Goal: Task Accomplishment & Management: Use online tool/utility

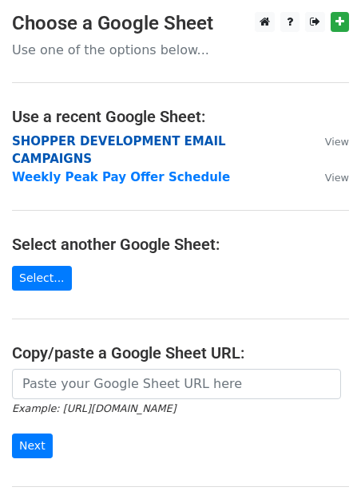
click at [122, 144] on strong "SHOPPER DEVELOPMENT EMAIL CAMPAIGNS" at bounding box center [119, 150] width 214 height 33
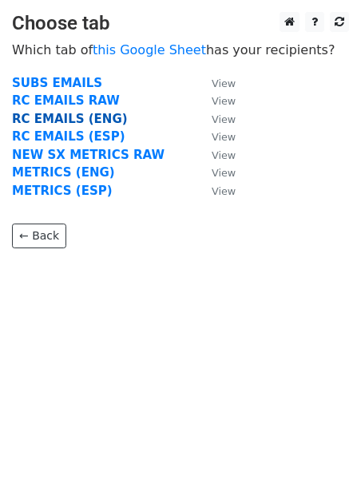
click at [85, 119] on strong "RC EMAILS (ENG)" at bounding box center [70, 119] width 116 height 14
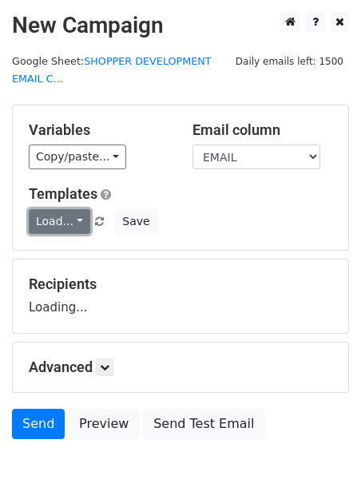
click at [41, 220] on link "Load..." at bounding box center [59, 221] width 61 height 25
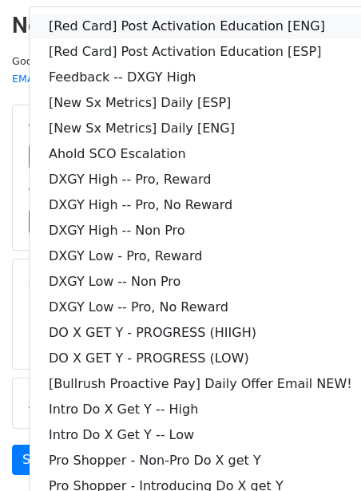
click at [167, 23] on link "[Red Card] Post Activation Education [ENG]" at bounding box center [201, 27] width 342 height 26
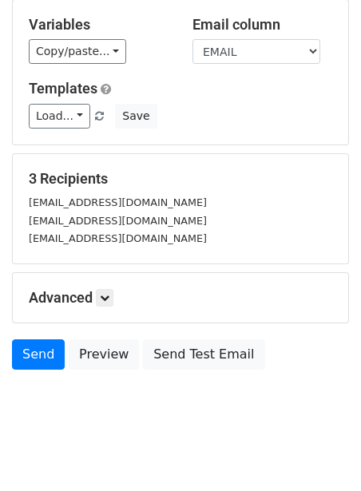
scroll to position [119, 0]
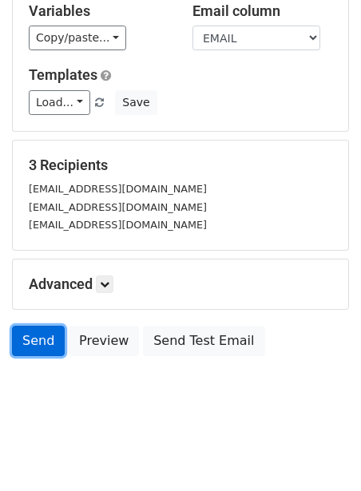
click at [39, 336] on link "Send" at bounding box center [38, 341] width 53 height 30
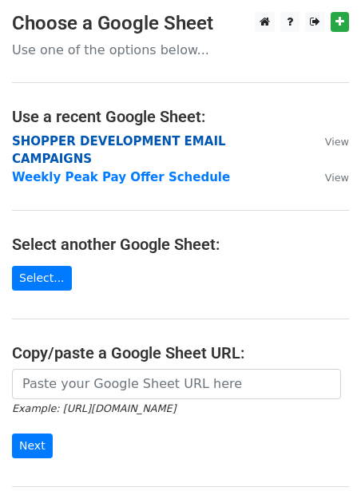
click at [55, 135] on strong "SHOPPER DEVELOPMENT EMAIL CAMPAIGNS" at bounding box center [119, 150] width 214 height 33
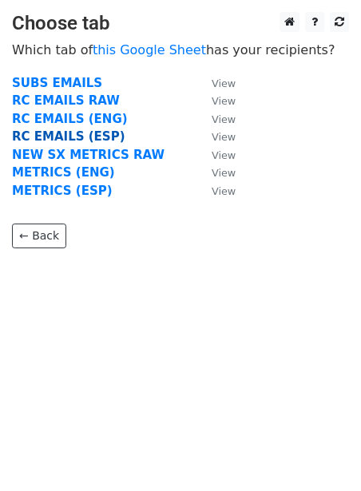
click at [70, 139] on strong "RC EMAILS (ESP)" at bounding box center [68, 136] width 113 height 14
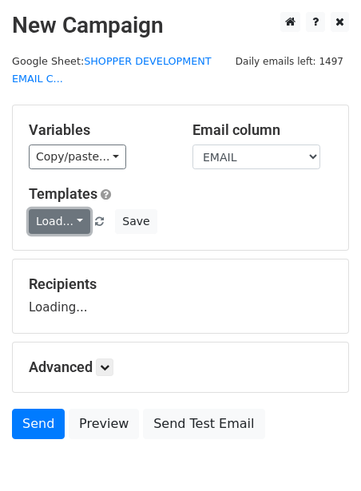
click at [38, 218] on link "Load..." at bounding box center [59, 221] width 61 height 25
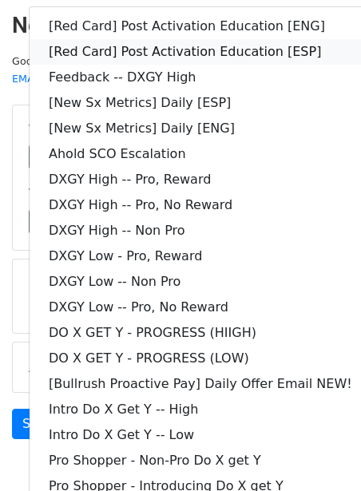
click at [189, 53] on link "[Red Card] Post Activation Education [ESP]" at bounding box center [201, 52] width 342 height 26
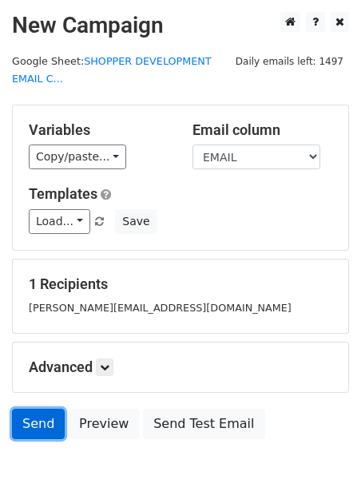
click at [39, 422] on link "Send" at bounding box center [38, 424] width 53 height 30
